Goal: Navigation & Orientation: Find specific page/section

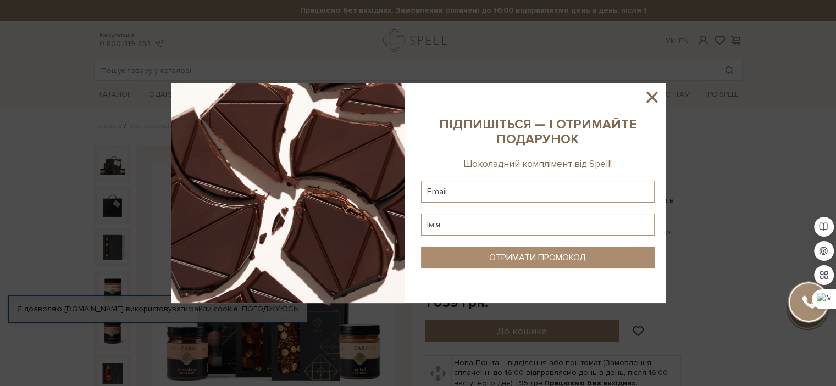
click at [648, 100] on icon at bounding box center [651, 97] width 11 height 11
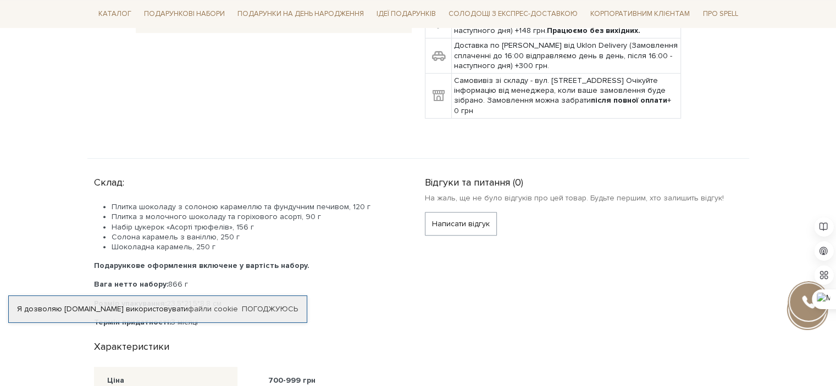
scroll to position [165, 0]
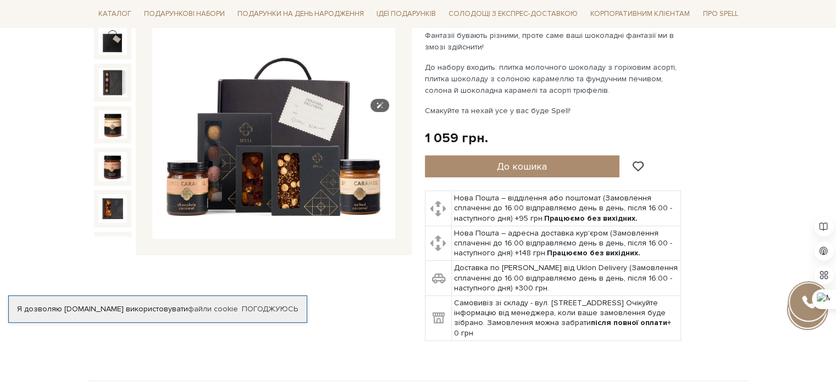
click at [288, 133] on img at bounding box center [273, 118] width 243 height 243
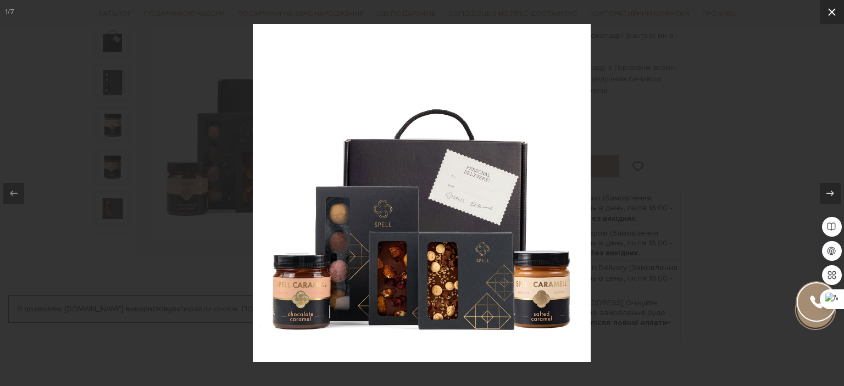
click at [830, 14] on icon at bounding box center [832, 12] width 8 height 8
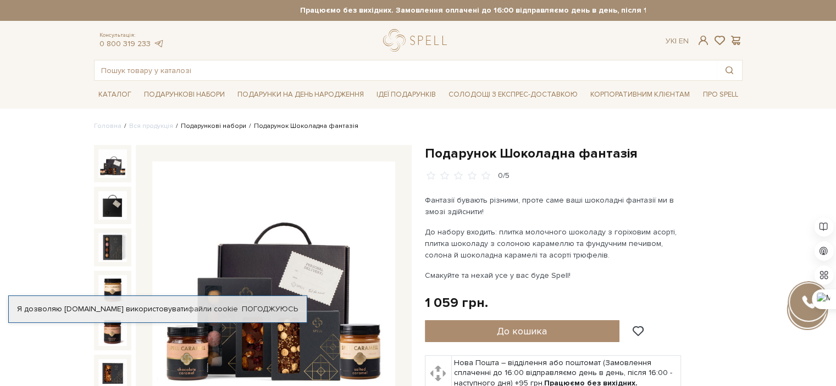
click at [215, 125] on link "Подарункові набори" at bounding box center [213, 126] width 65 height 8
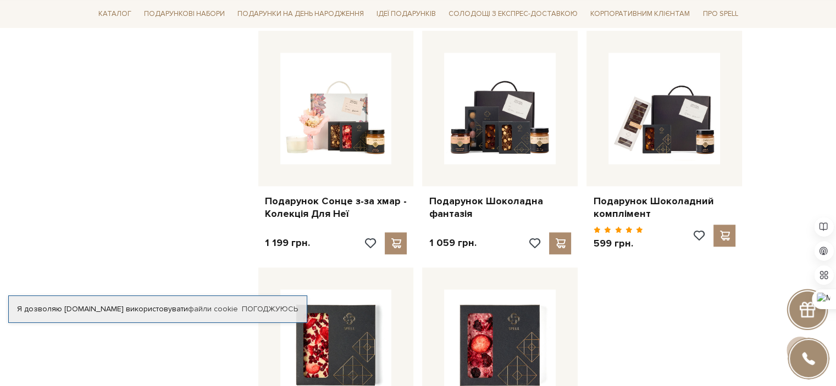
scroll to position [1154, 0]
